Goal: Transaction & Acquisition: Book appointment/travel/reservation

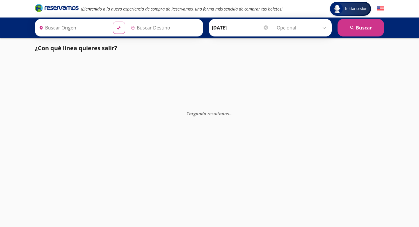
type input "[GEOGRAPHIC_DATA], [GEOGRAPHIC_DATA]"
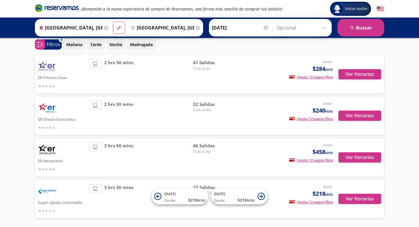
scroll to position [29, 0]
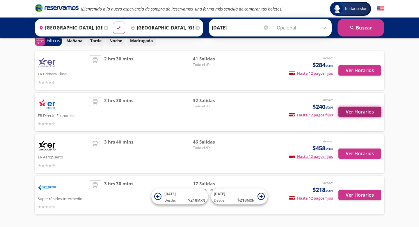
click at [353, 110] on button "Ver Horarios" at bounding box center [360, 112] width 43 height 10
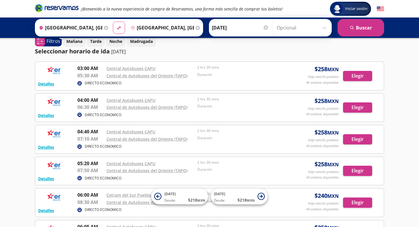
scroll to position [11, 0]
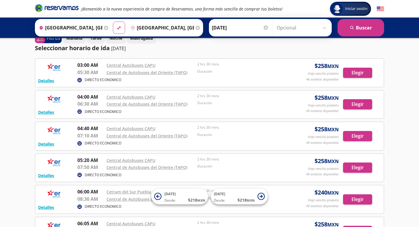
click at [178, 27] on input "[GEOGRAPHIC_DATA], [GEOGRAPHIC_DATA]" at bounding box center [161, 27] width 66 height 15
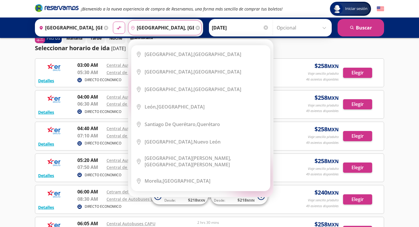
click at [291, 47] on div "Seleccionar horario de [PERSON_NAME] [DATE]" at bounding box center [210, 48] width 350 height 9
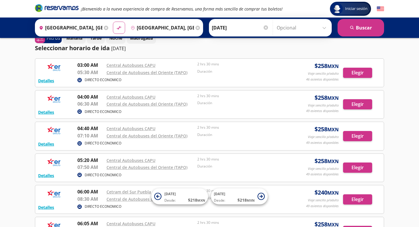
scroll to position [0, 0]
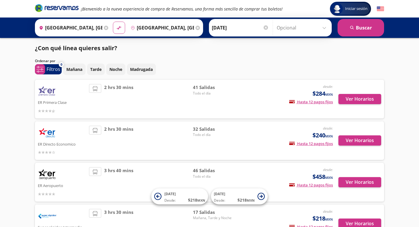
scroll to position [29, 0]
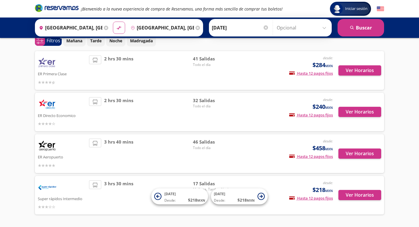
click at [60, 153] on p "ER Aeropuerto" at bounding box center [62, 156] width 48 height 7
click at [348, 154] on button "Ver Horarios" at bounding box center [360, 153] width 43 height 10
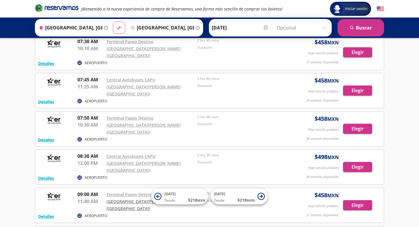
scroll to position [610, 0]
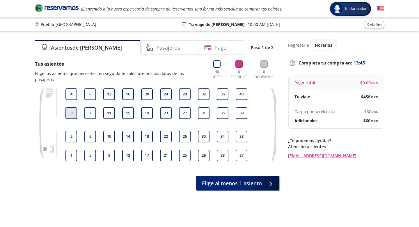
click at [69, 107] on button "3" at bounding box center [72, 113] width 12 height 12
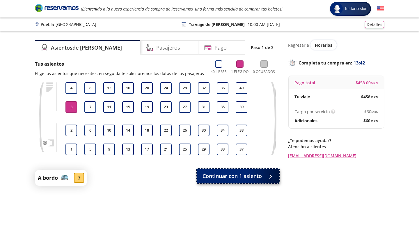
click at [220, 179] on span "Continuar con 1 asiento" at bounding box center [232, 176] width 59 height 8
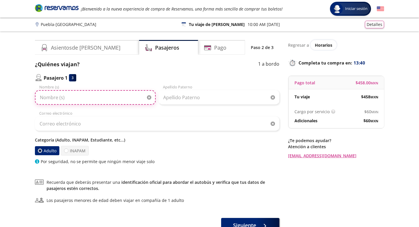
click at [87, 93] on input "Nombre (s)" at bounding box center [95, 97] width 121 height 15
type input "[PERSON_NAME]"
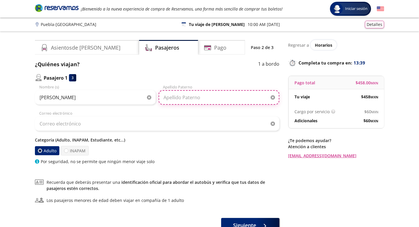
type input "[PERSON_NAME]"
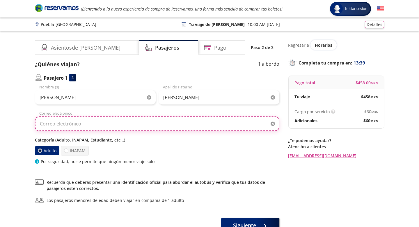
type input "[EMAIL_ADDRESS][DOMAIN_NAME]"
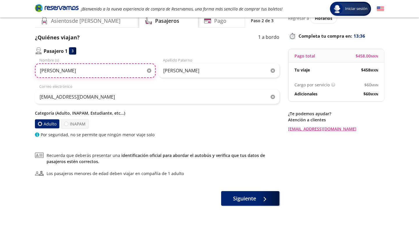
scroll to position [28, 0]
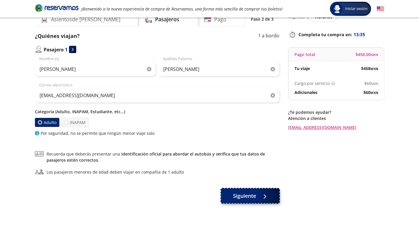
click at [259, 199] on button "Siguiente" at bounding box center [250, 195] width 58 height 15
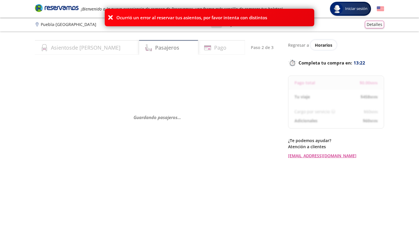
click at [108, 18] on icon at bounding box center [111, 18] width 6 height 6
click at [110, 18] on icon at bounding box center [111, 18] width 6 height 6
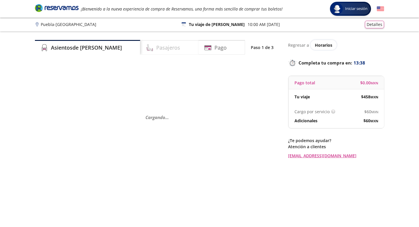
click at [156, 49] on h4 "Pasajeros" at bounding box center [168, 48] width 24 height 8
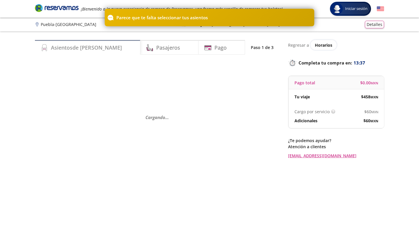
click at [102, 45] on div "Asientos de [PERSON_NAME]" at bounding box center [87, 47] width 105 height 15
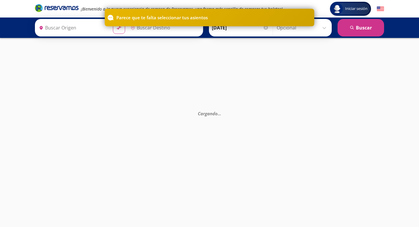
type input "[GEOGRAPHIC_DATA], [GEOGRAPHIC_DATA]"
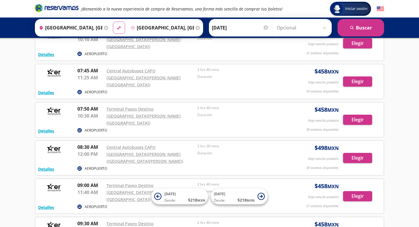
scroll to position [617, 0]
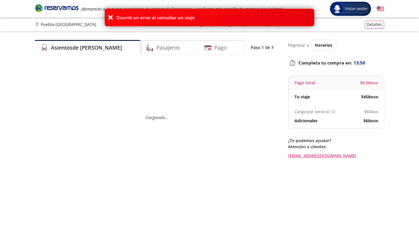
click at [112, 20] on icon at bounding box center [111, 18] width 6 height 6
click at [111, 17] on icon at bounding box center [111, 18] width 6 height 6
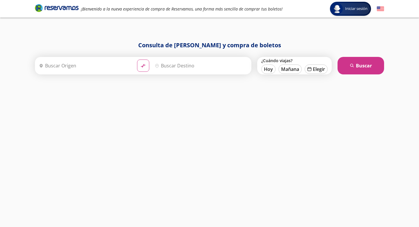
click at [90, 61] on input "Origen" at bounding box center [85, 65] width 96 height 15
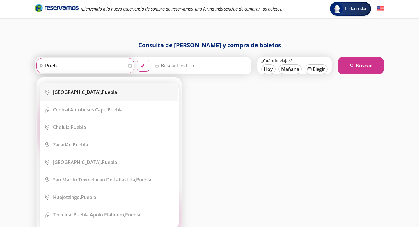
click at [89, 93] on div "Puebla, Puebla" at bounding box center [113, 92] width 121 height 6
type input "[GEOGRAPHIC_DATA], [GEOGRAPHIC_DATA]"
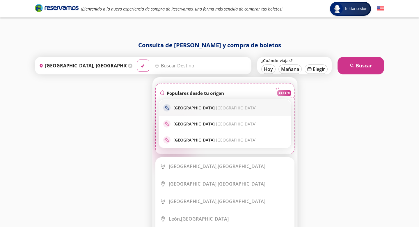
click at [192, 109] on p "Ciudad de México Ciudad de México" at bounding box center [215, 108] width 83 height 6
type input "[GEOGRAPHIC_DATA], [GEOGRAPHIC_DATA]"
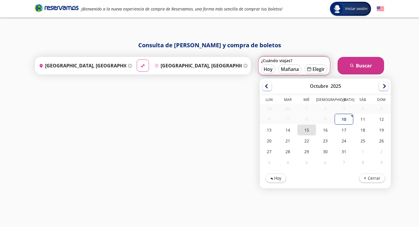
click at [311, 130] on div "15" at bounding box center [307, 129] width 19 height 11
type input "[DATE]"
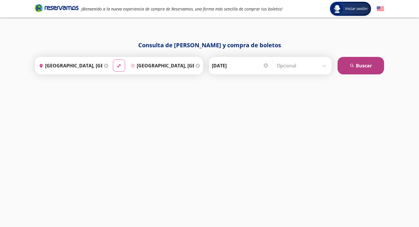
click at [355, 69] on button "search Buscar" at bounding box center [361, 65] width 47 height 17
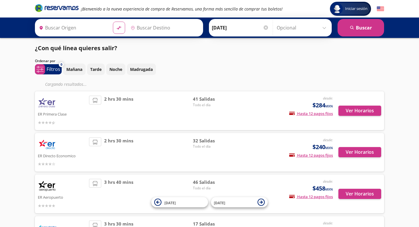
type input "[GEOGRAPHIC_DATA], [GEOGRAPHIC_DATA]"
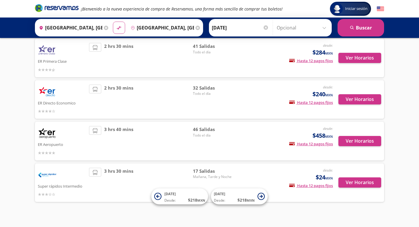
scroll to position [48, 0]
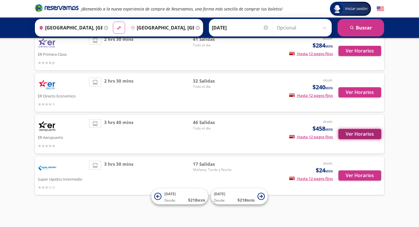
click at [350, 135] on button "Ver Horarios" at bounding box center [360, 134] width 43 height 10
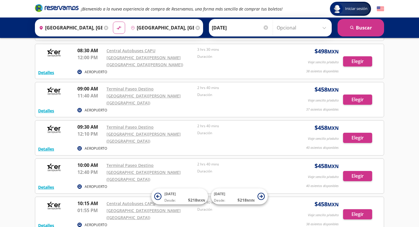
scroll to position [712, 0]
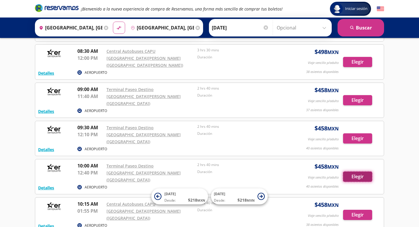
click at [354, 171] on button "Elegir" at bounding box center [357, 176] width 29 height 10
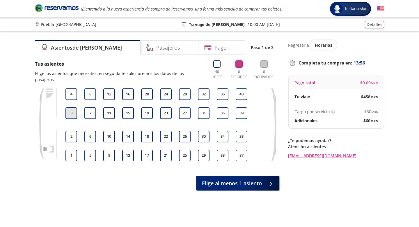
click at [74, 107] on button "3" at bounding box center [72, 113] width 12 height 12
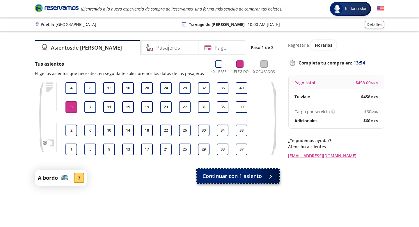
click at [245, 177] on span "Continuar con 1 asiento" at bounding box center [232, 176] width 59 height 8
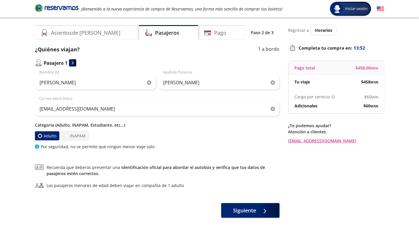
scroll to position [20, 0]
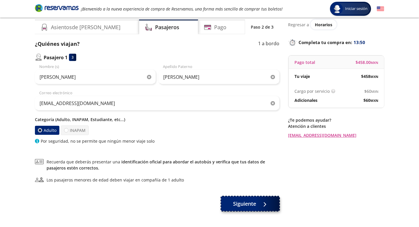
click at [237, 206] on span "Siguiente" at bounding box center [244, 204] width 23 height 8
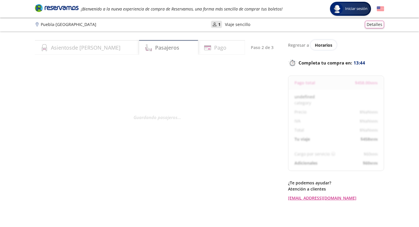
select select "MX"
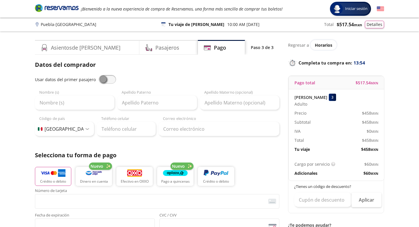
click at [101, 80] on span at bounding box center [107, 79] width 17 height 9
click at [99, 75] on input "checkbox" at bounding box center [99, 75] width 0 height 0
type input "[PERSON_NAME]"
type input "[EMAIL_ADDRESS][DOMAIN_NAME]"
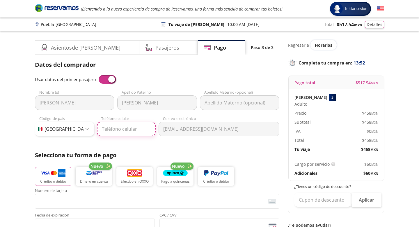
click at [118, 124] on input "Teléfono celular" at bounding box center [126, 128] width 59 height 15
type input "222 707 3275"
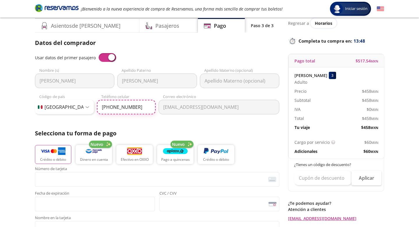
scroll to position [27, 0]
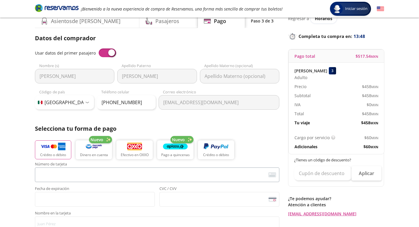
click at [88, 169] on iframe "<p>Your browser does not support iframes.</p>" at bounding box center [157, 174] width 239 height 11
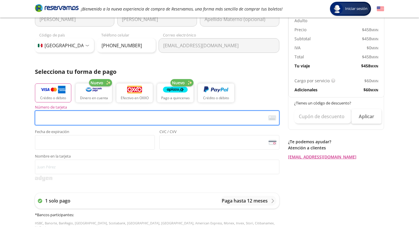
scroll to position [87, 0]
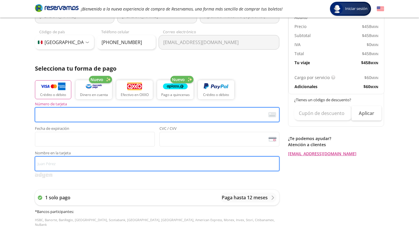
click at [88, 169] on input "Nombre en la tarjeta" at bounding box center [157, 163] width 245 height 15
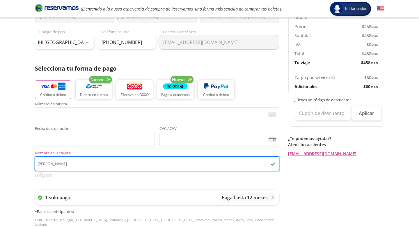
type input "Juan Pablo Girón Monterrubio"
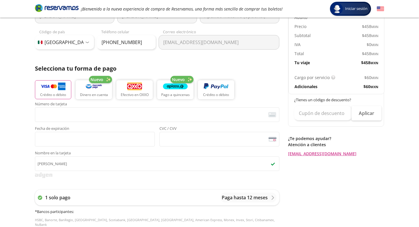
click at [115, 122] on div "Número de tarjeta <p>Your browser does not support iframes.</p> Fecha de expira…" at bounding box center [157, 124] width 245 height 44
click at [114, 120] on span "<p>Your browser does not support iframes.</p>" at bounding box center [157, 114] width 245 height 15
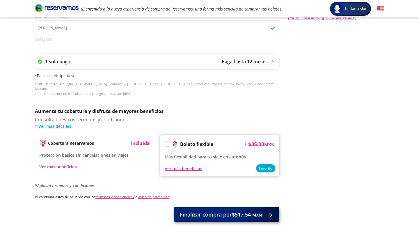
scroll to position [224, 0]
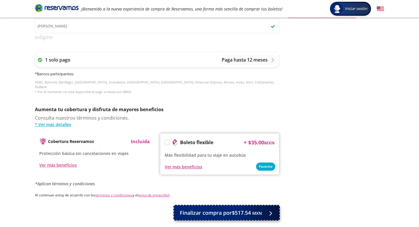
click at [209, 209] on span "Finalizar compra por $517.54 MXN" at bounding box center [221, 213] width 82 height 8
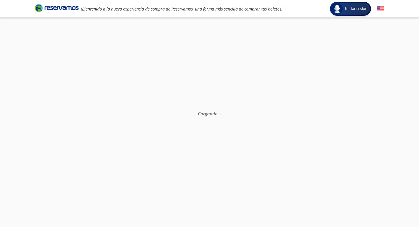
scroll to position [15, 0]
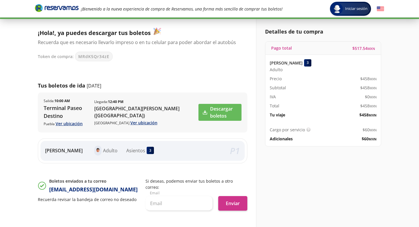
scroll to position [29, 0]
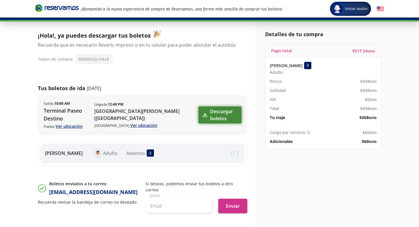
click at [210, 115] on link "Descargar boletos" at bounding box center [220, 114] width 43 height 17
